Goal: Task Accomplishment & Management: Use online tool/utility

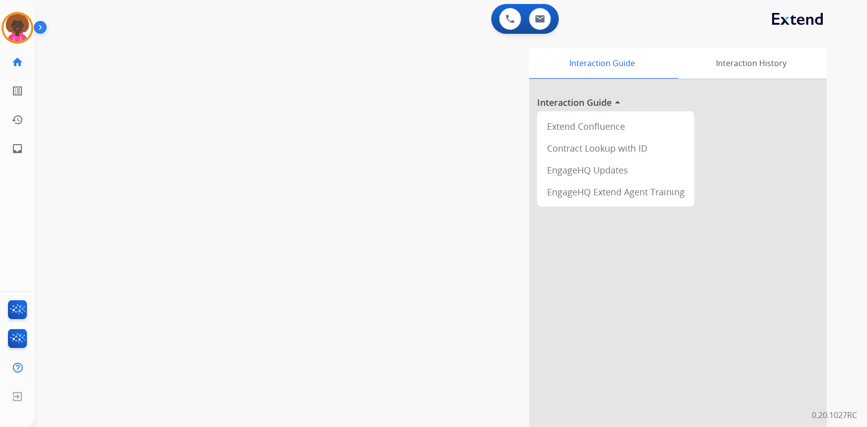
click at [15, 32] on img at bounding box center [17, 28] width 28 height 28
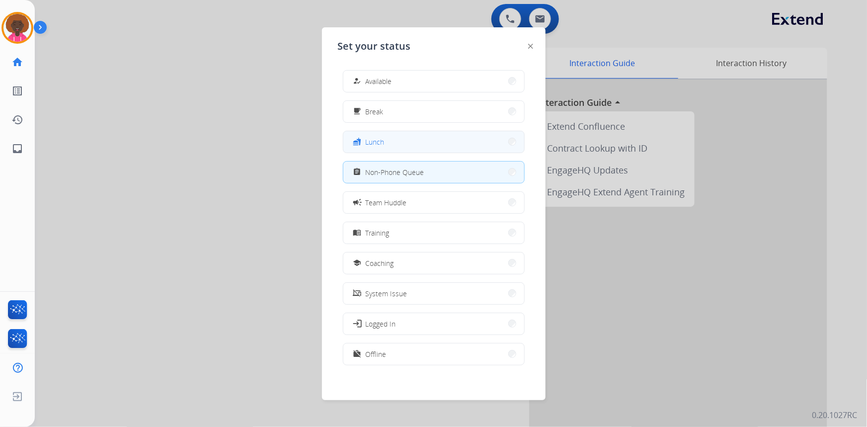
click at [447, 134] on button "fastfood Lunch" at bounding box center [433, 141] width 181 height 21
